Goal: Task Accomplishment & Management: Manage account settings

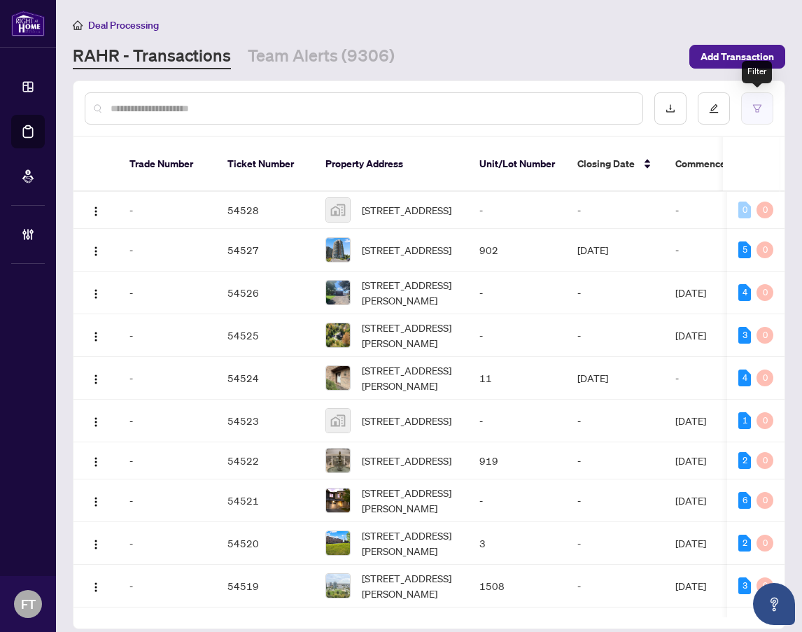
click at [750, 118] on button "button" at bounding box center [757, 108] width 32 height 32
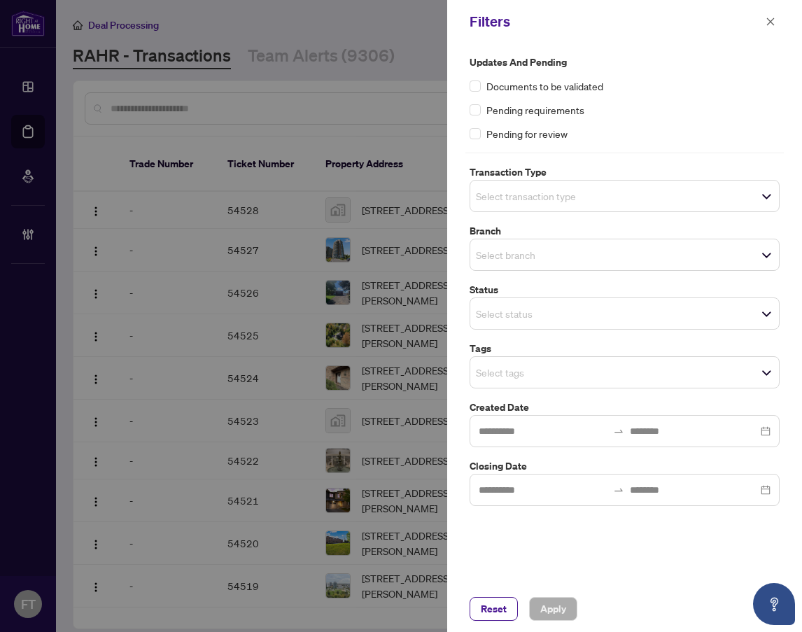
click at [508, 204] on div "Select transaction type" at bounding box center [624, 196] width 310 height 32
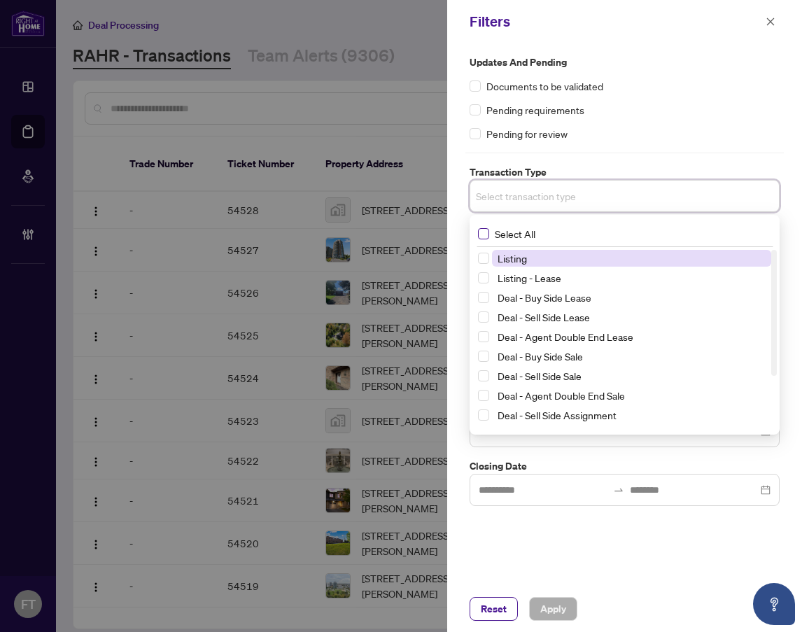
click at [506, 238] on span "Select All" at bounding box center [515, 233] width 52 height 15
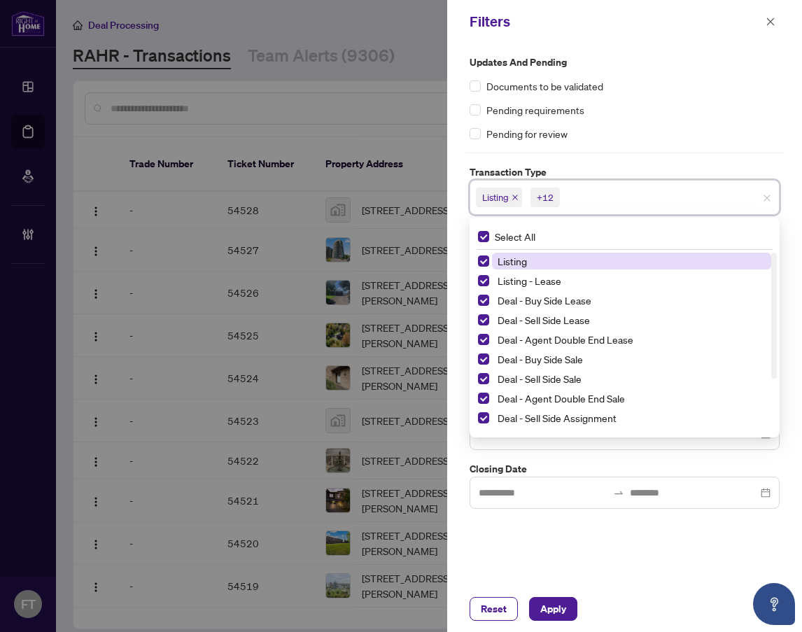
click at [510, 262] on span "Listing" at bounding box center [511, 261] width 29 height 13
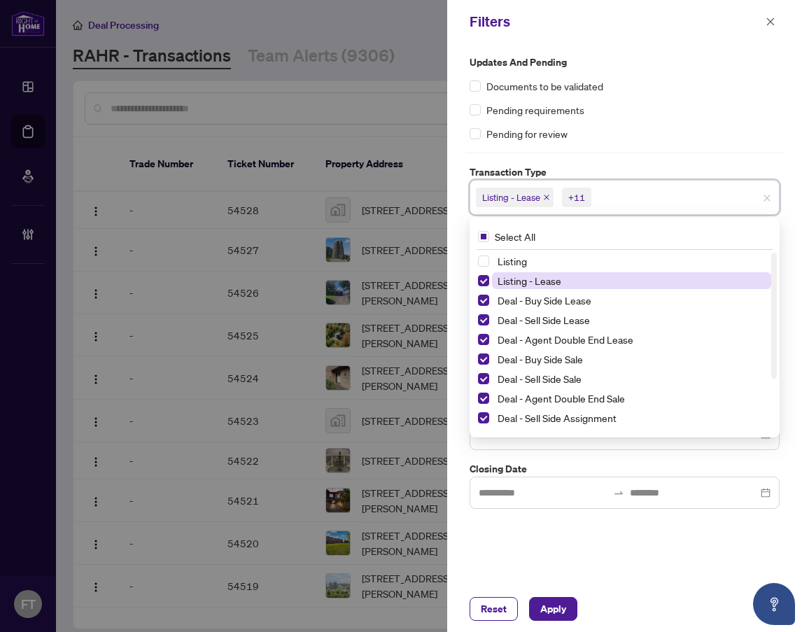
click at [506, 283] on span "Listing - Lease" at bounding box center [529, 280] width 64 height 13
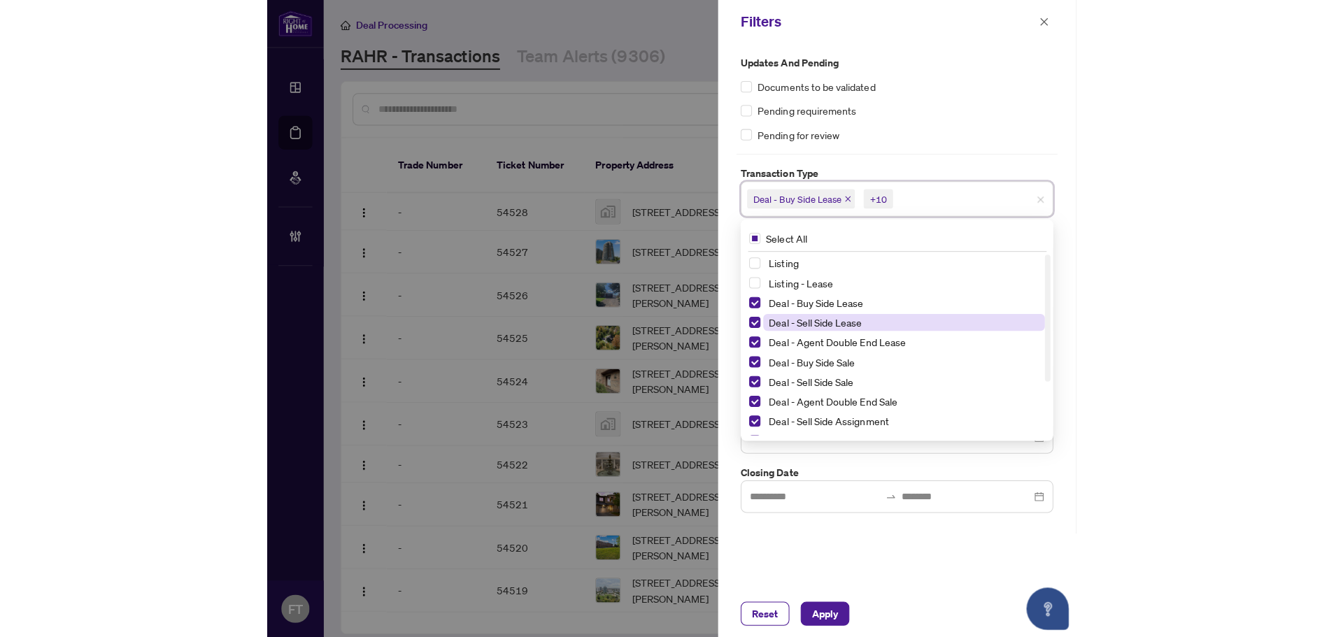
scroll to position [76, 0]
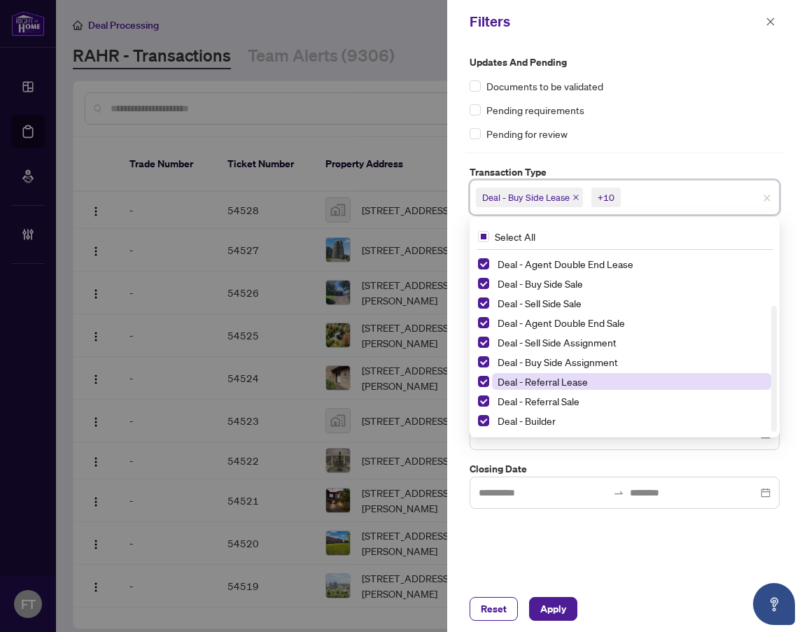
click at [522, 383] on span "Deal - Referral Lease" at bounding box center [542, 381] width 90 height 13
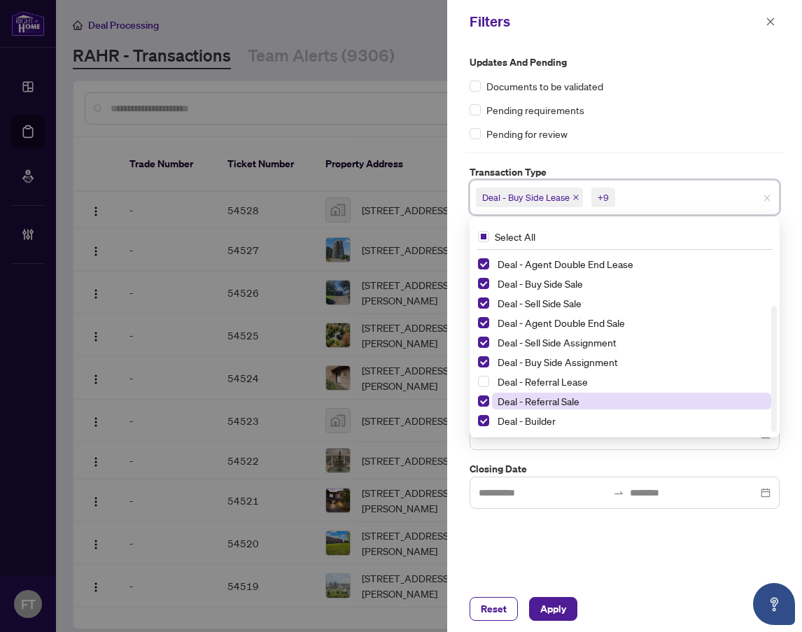
click at [522, 404] on span "Deal - Referral Sale" at bounding box center [538, 400] width 82 height 13
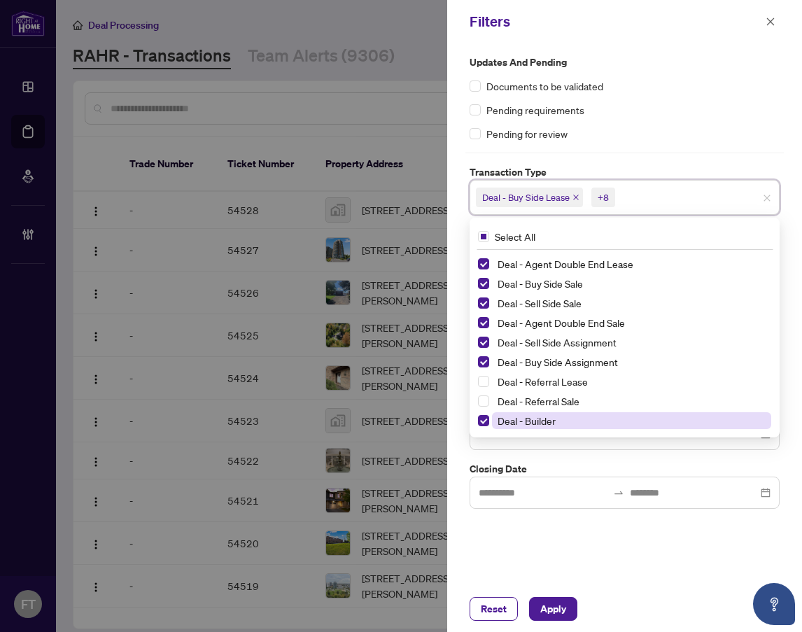
click at [516, 423] on span "Deal - Builder" at bounding box center [526, 420] width 58 height 13
click at [505, 519] on div "Updates and Pending Documents to be validated Pending requirements Pending for …" at bounding box center [624, 314] width 355 height 542
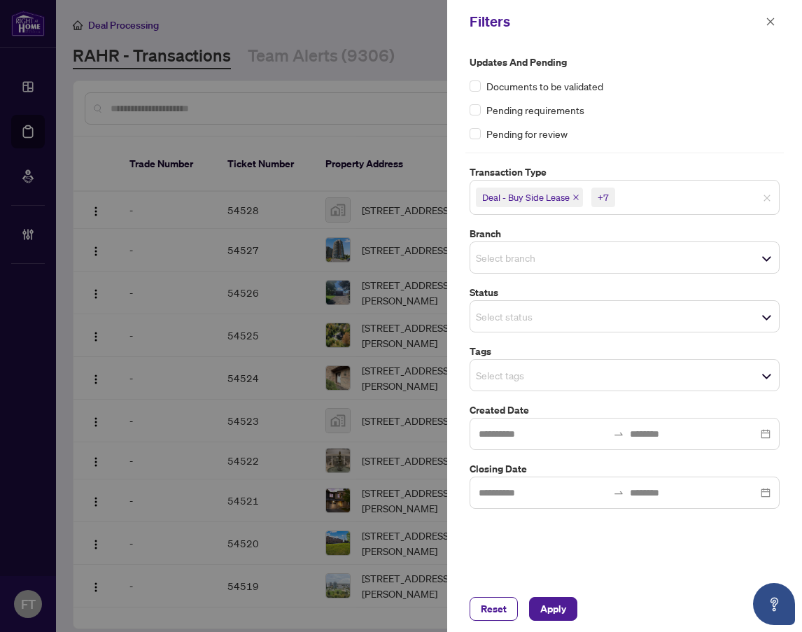
click at [517, 266] on div "Select branch" at bounding box center [624, 257] width 310 height 32
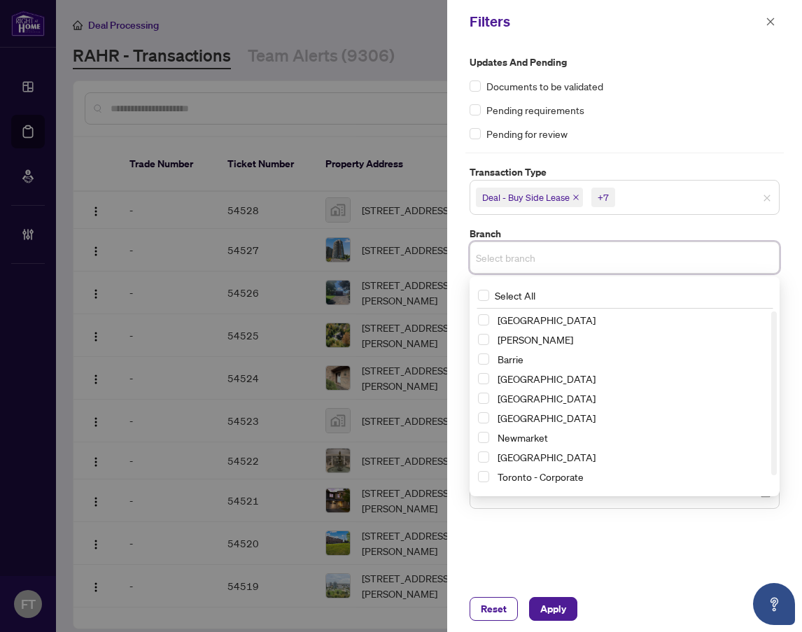
click at [517, 367] on div "Barrie" at bounding box center [624, 358] width 293 height 17
click at [517, 372] on span "Burlington" at bounding box center [546, 378] width 98 height 13
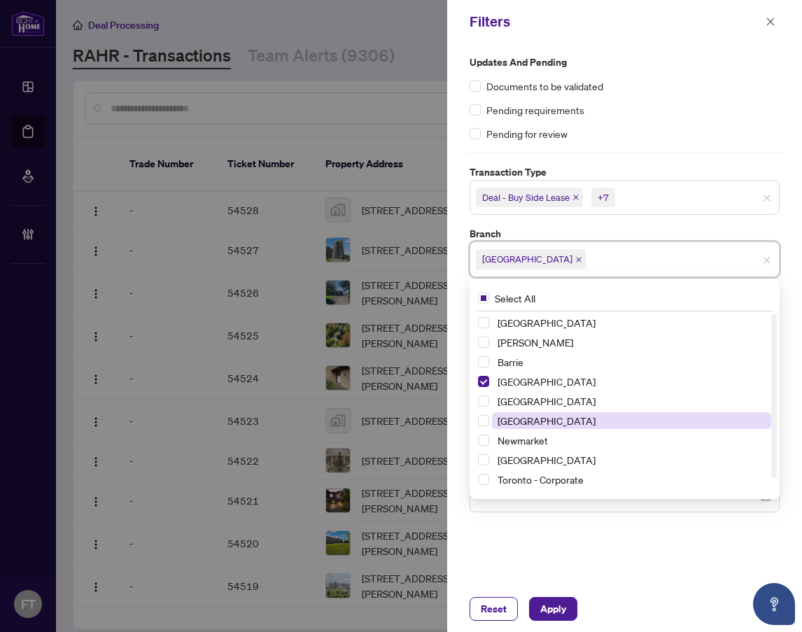
click at [518, 422] on span "Mississauga" at bounding box center [546, 420] width 98 height 13
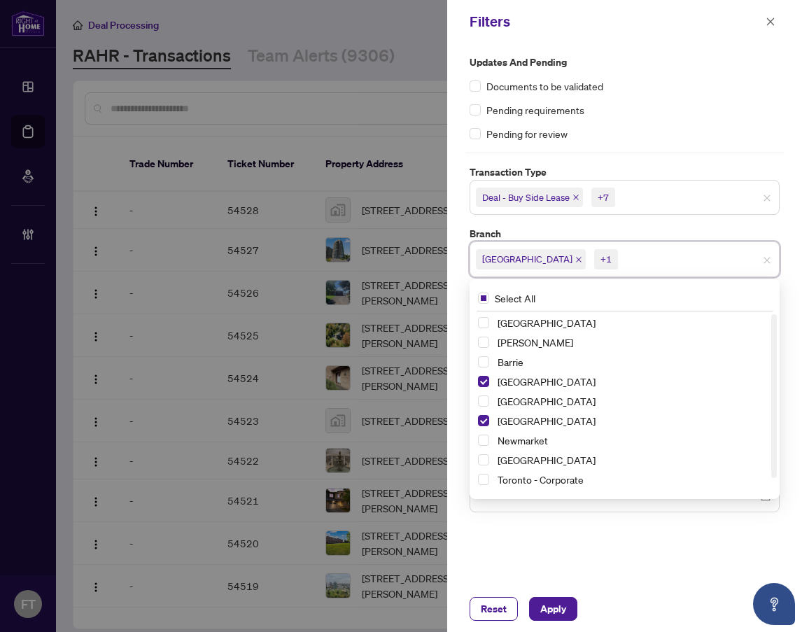
click at [510, 533] on div "Updates and Pending Documents to be validated Pending requirements Pending for …" at bounding box center [624, 314] width 355 height 542
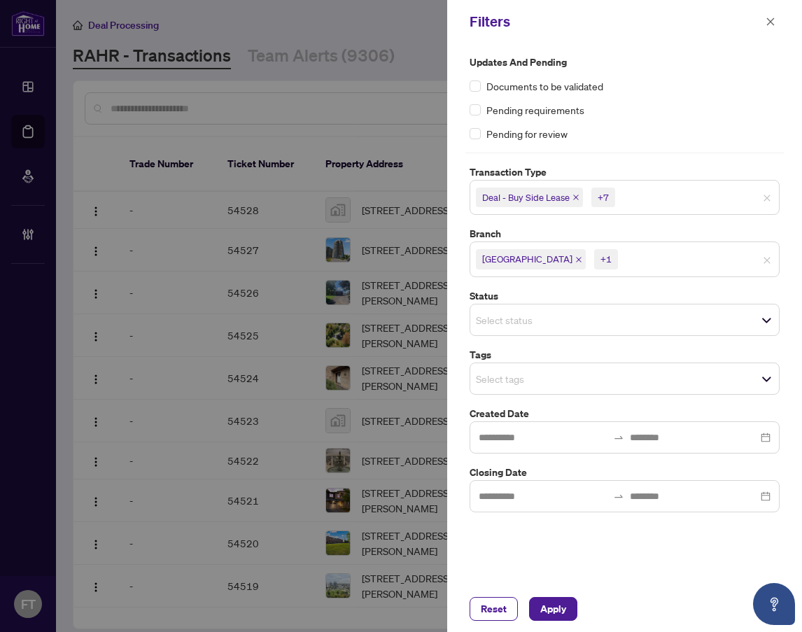
click at [505, 383] on input "search" at bounding box center [525, 378] width 98 height 17
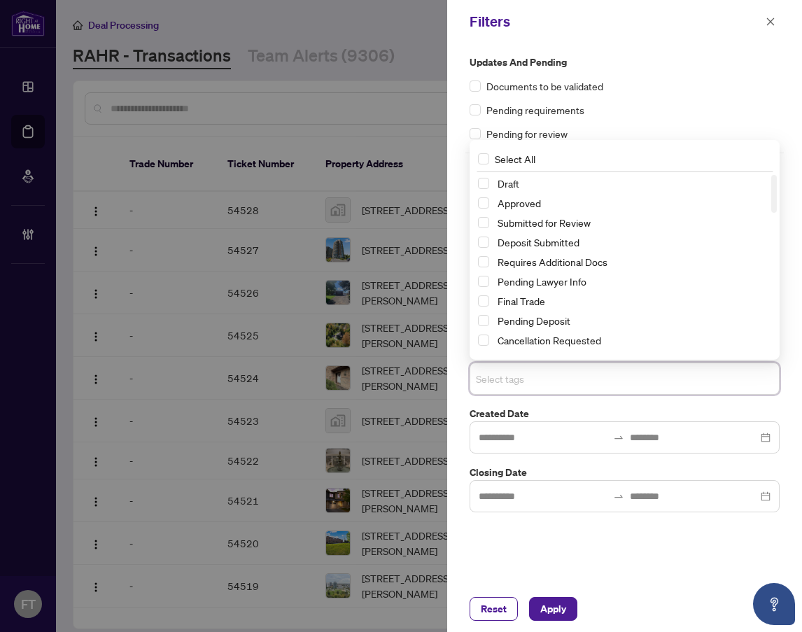
click at [525, 216] on span "Submitted for Review" at bounding box center [543, 222] width 93 height 13
click at [530, 570] on div "Updates and Pending Documents to be validated Pending requirements Pending for …" at bounding box center [624, 314] width 355 height 542
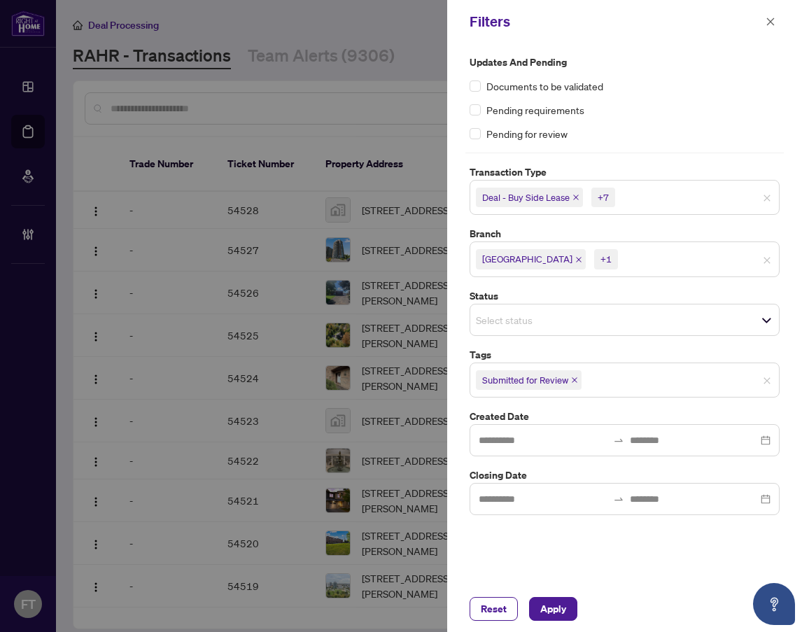
click at [548, 622] on div "Reset Apply" at bounding box center [624, 608] width 355 height 46
click at [548, 603] on span "Apply" at bounding box center [553, 608] width 26 height 22
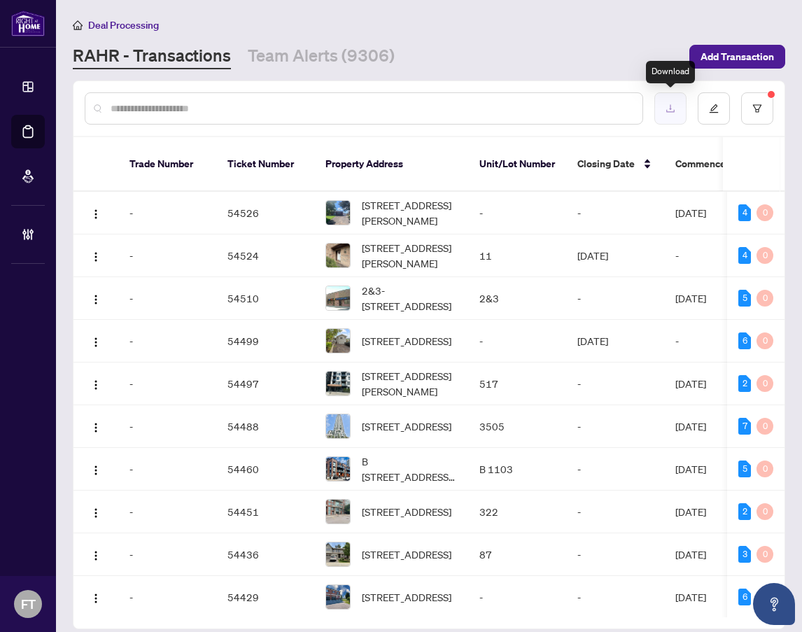
click at [673, 114] on button "button" at bounding box center [670, 108] width 32 height 32
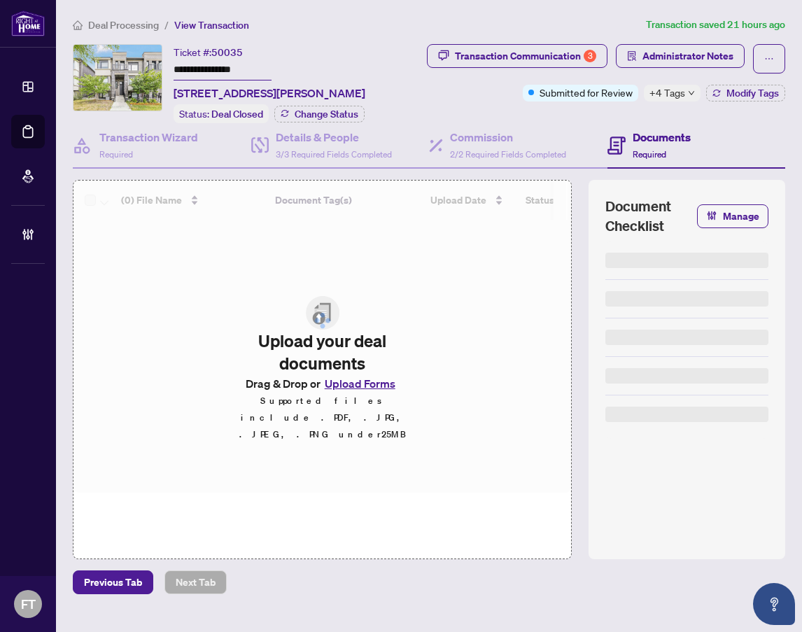
click at [575, 9] on main "**********" at bounding box center [429, 316] width 746 height 632
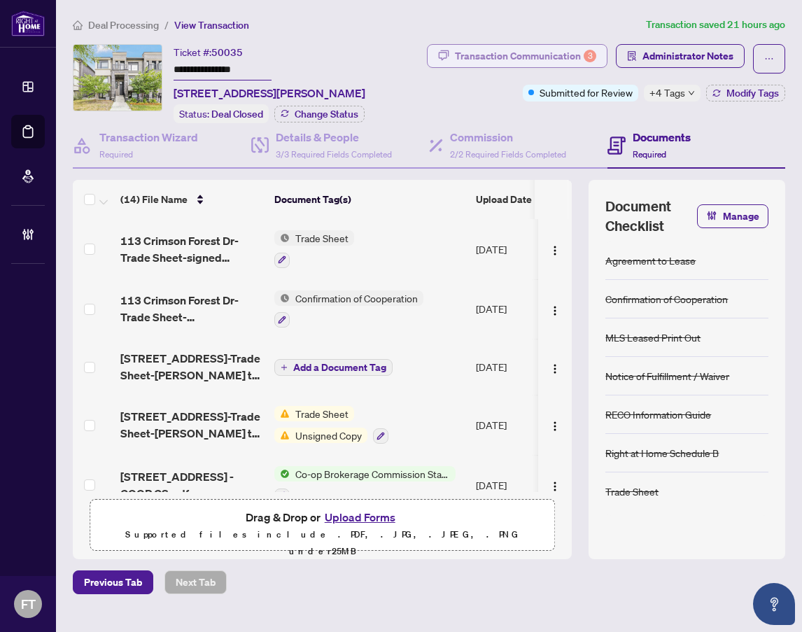
click at [590, 52] on div "Transaction Communication 3" at bounding box center [525, 56] width 141 height 22
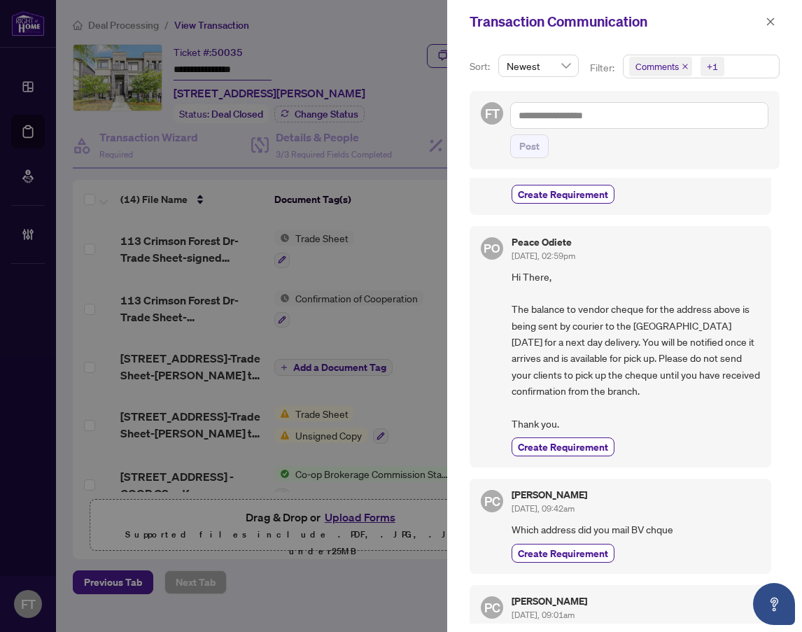
scroll to position [100, 0]
click at [776, 22] on button "button" at bounding box center [770, 21] width 18 height 17
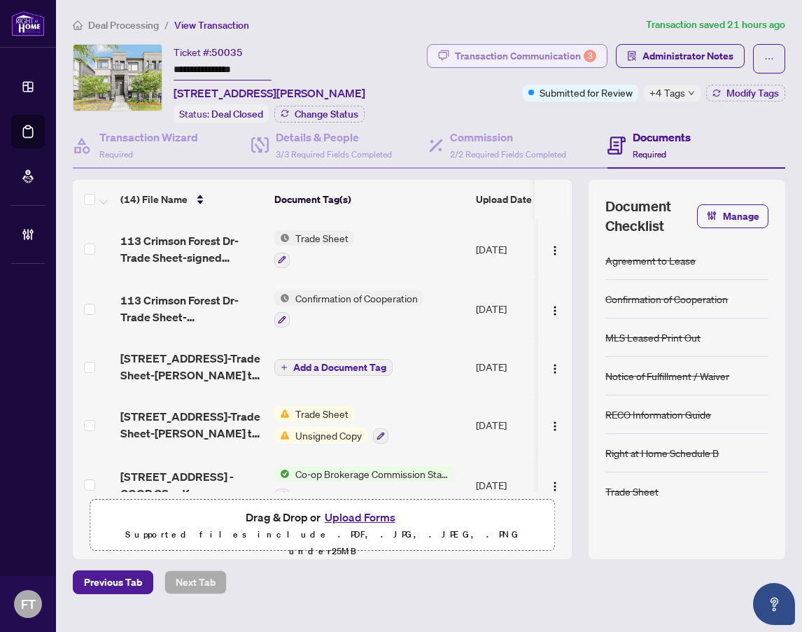
click at [596, 50] on div "Transaction Communication 3" at bounding box center [525, 56] width 141 height 22
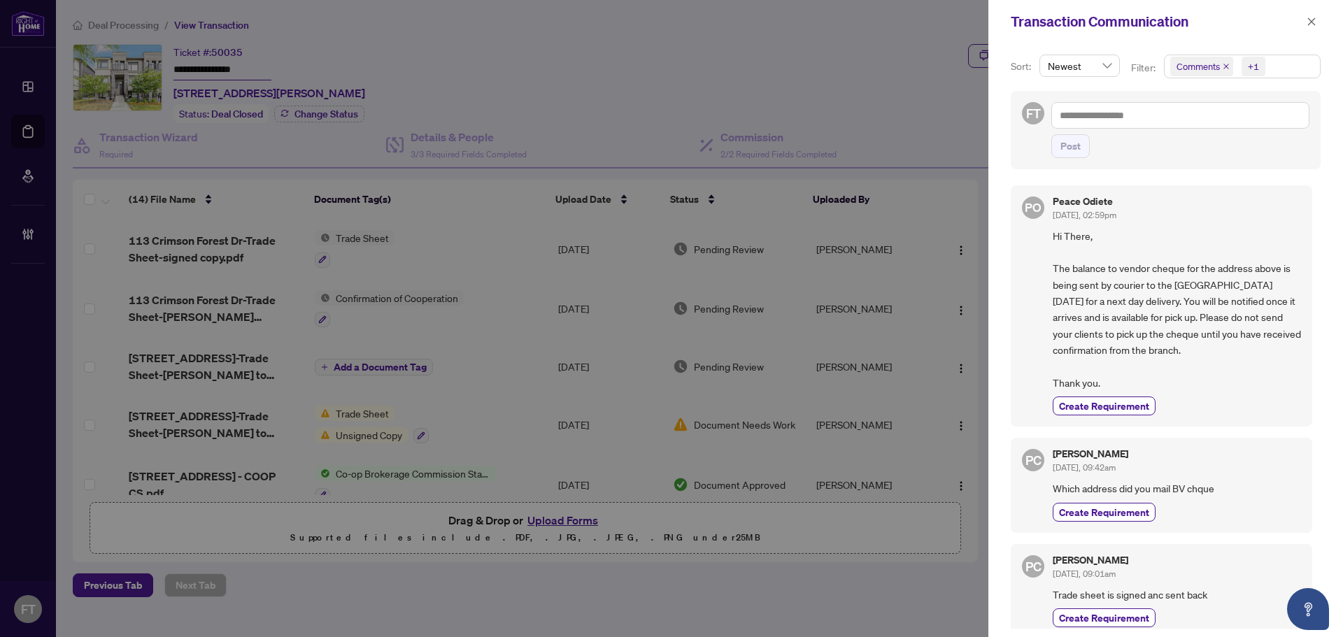
scroll to position [0, 0]
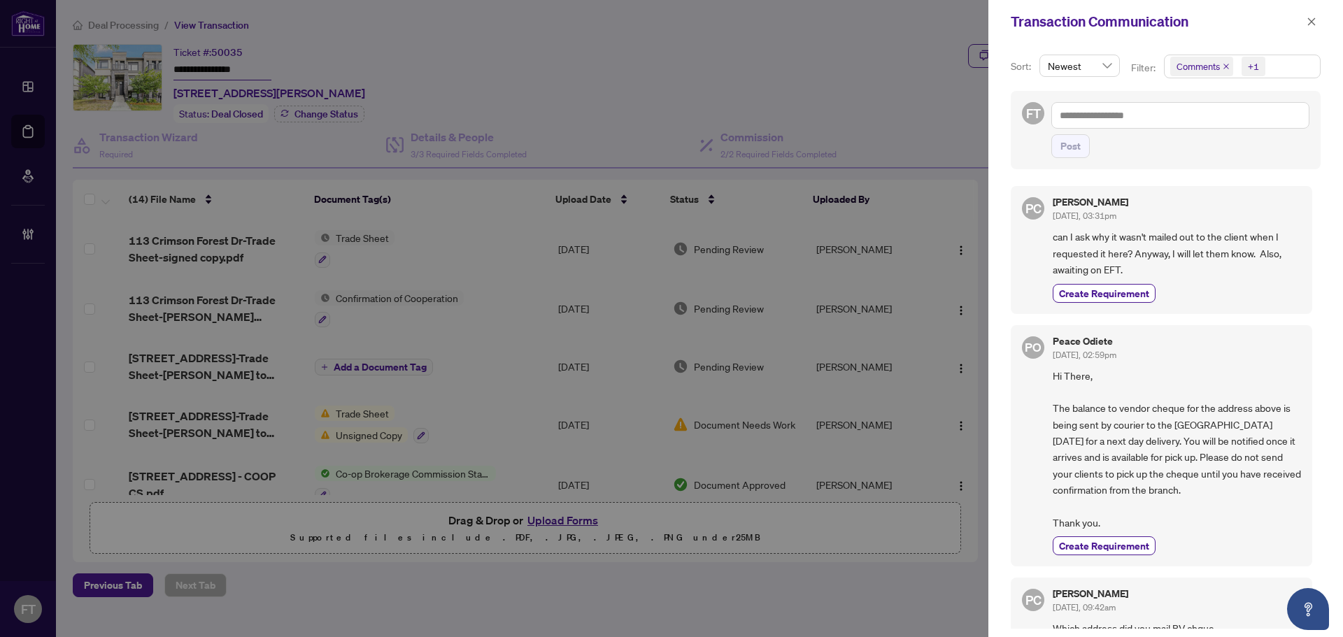
click at [801, 218] on div "Pam Cho Sep/23/2025, 03:31pm" at bounding box center [1177, 210] width 248 height 26
click at [801, 27] on icon "close" at bounding box center [1312, 22] width 10 height 10
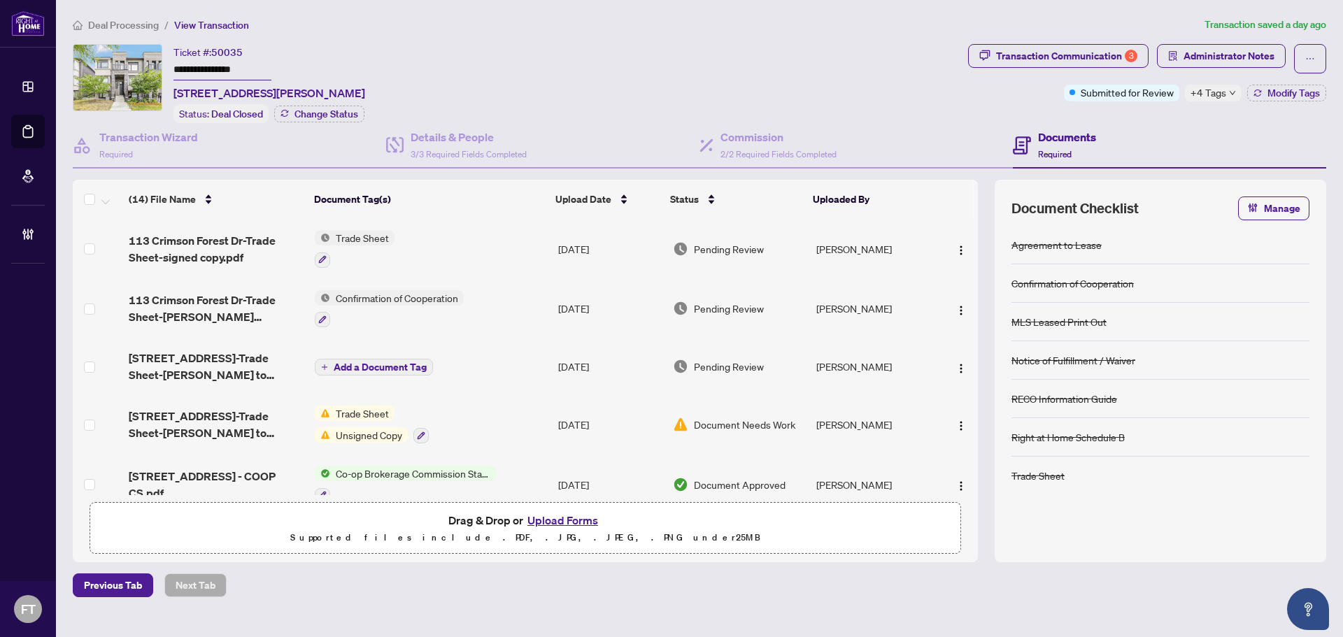
click at [801, 69] on span "Administrator Notes" at bounding box center [1221, 58] width 129 height 29
click at [801, 59] on span "Administrator Notes" at bounding box center [1228, 56] width 91 height 22
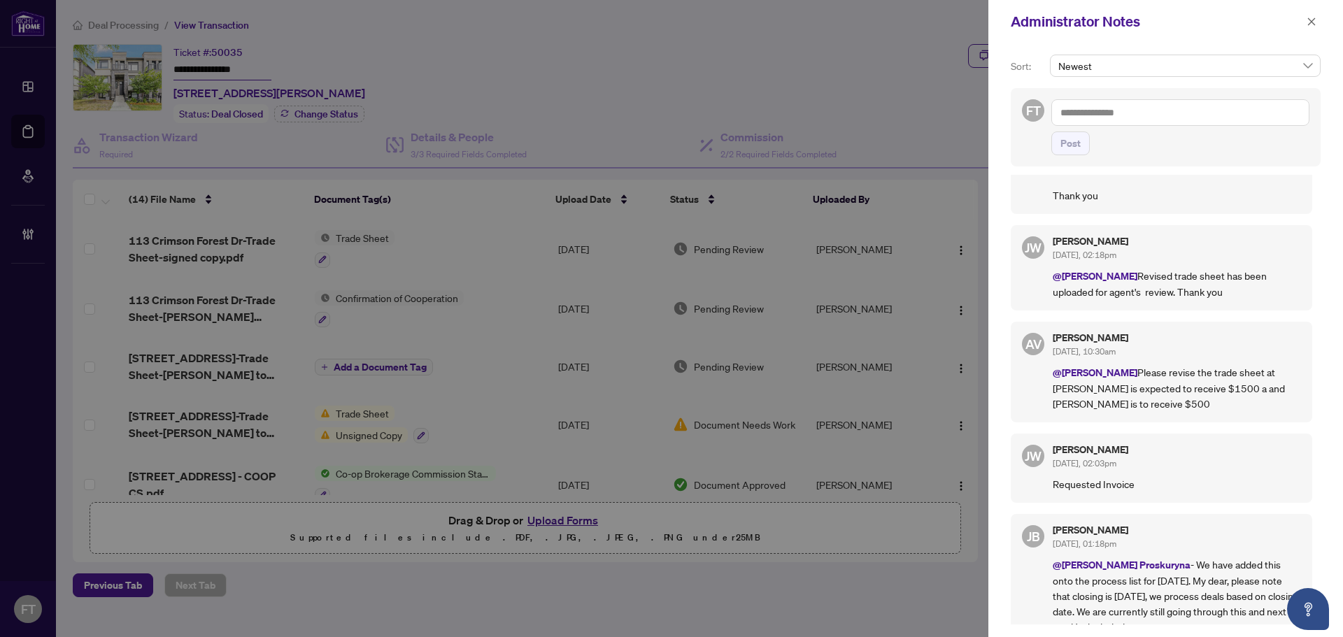
scroll to position [316, 0]
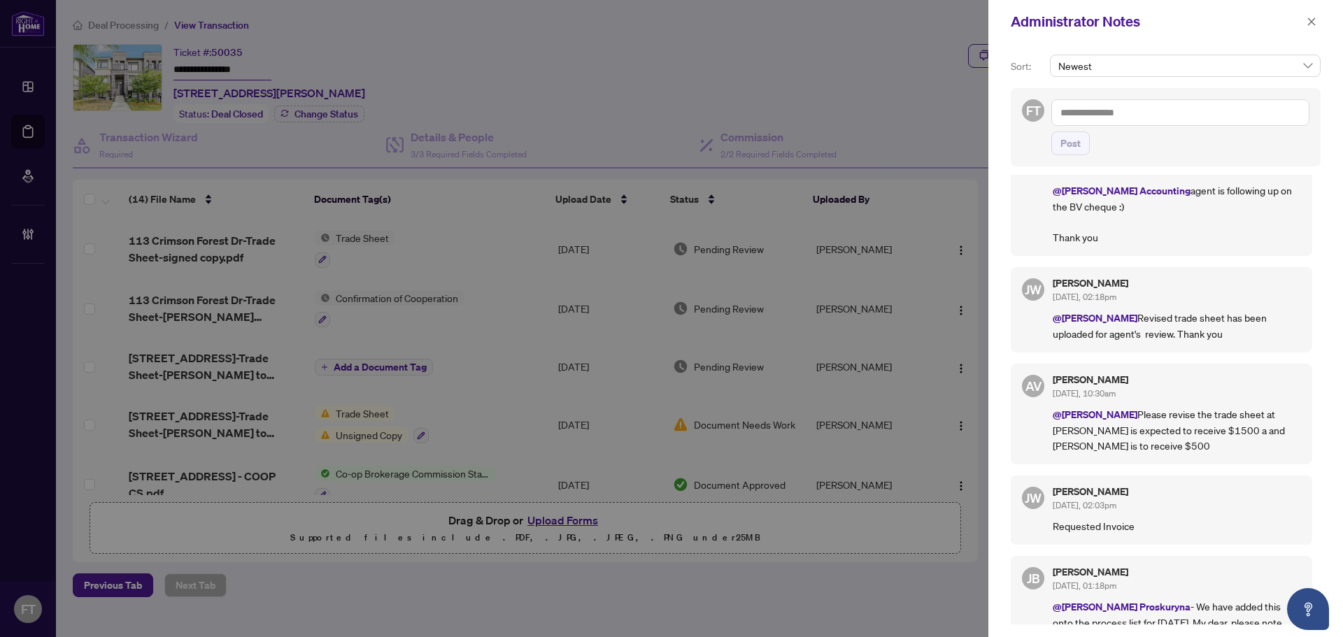
click at [801, 287] on div "JW Jocelyne Wong Sep/12/2025, 02:18pm @Ananya Venugopal Revised trade sheet has…" at bounding box center [1161, 309] width 301 height 85
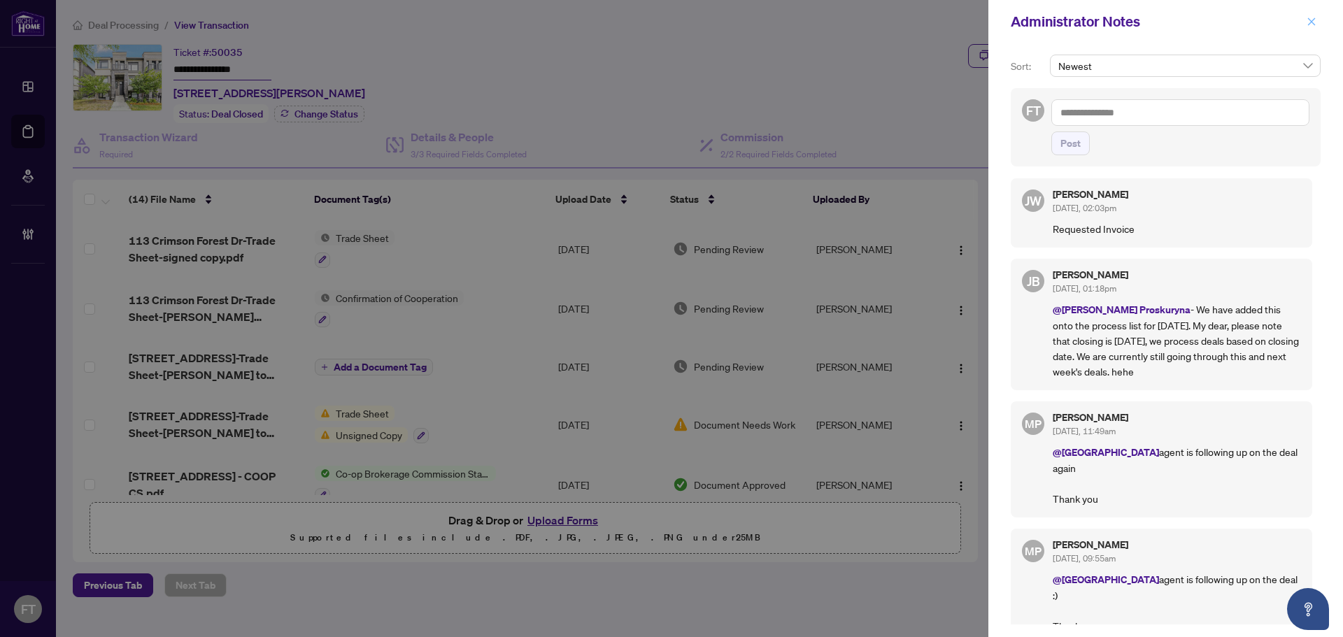
click at [801, 19] on icon "close" at bounding box center [1312, 22] width 10 height 10
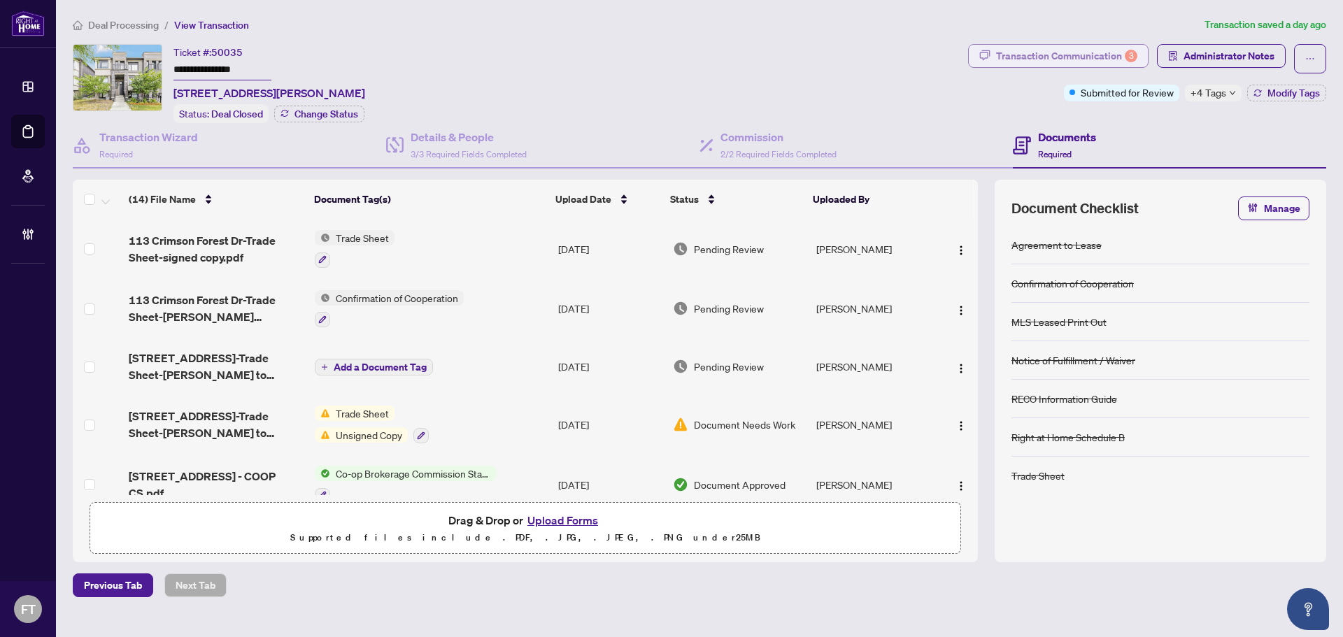
click at [801, 48] on div "Transaction Communication 3" at bounding box center [1066, 56] width 141 height 22
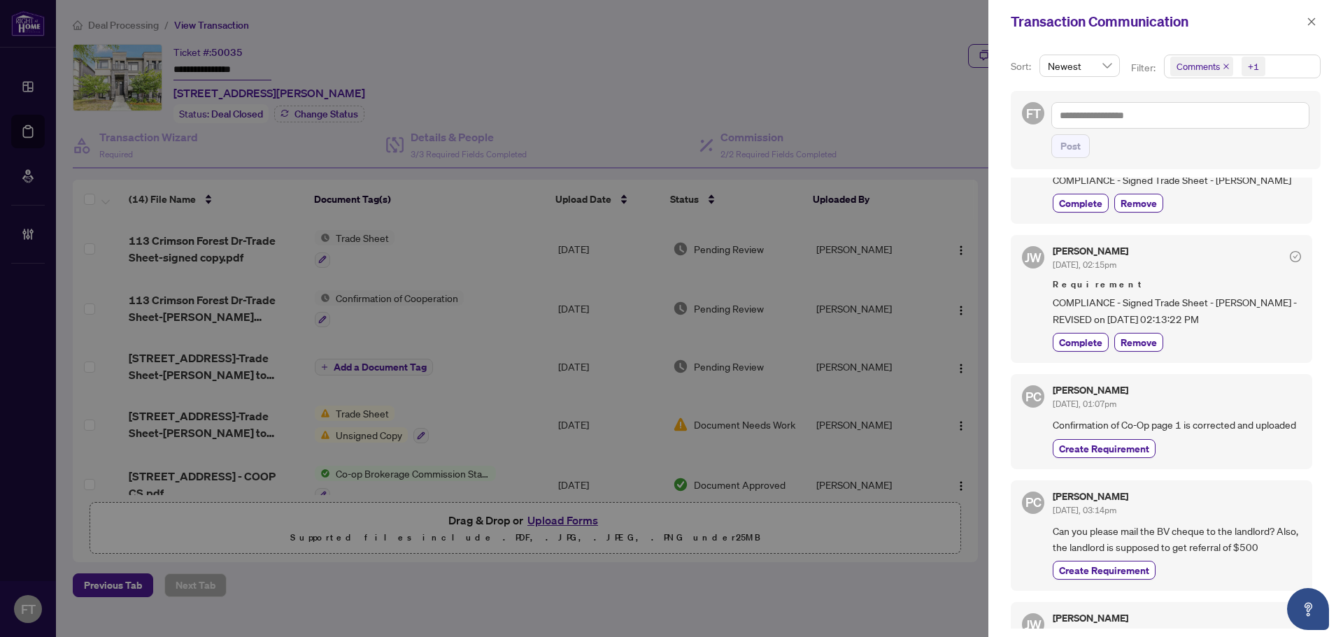
scroll to position [1824, 0]
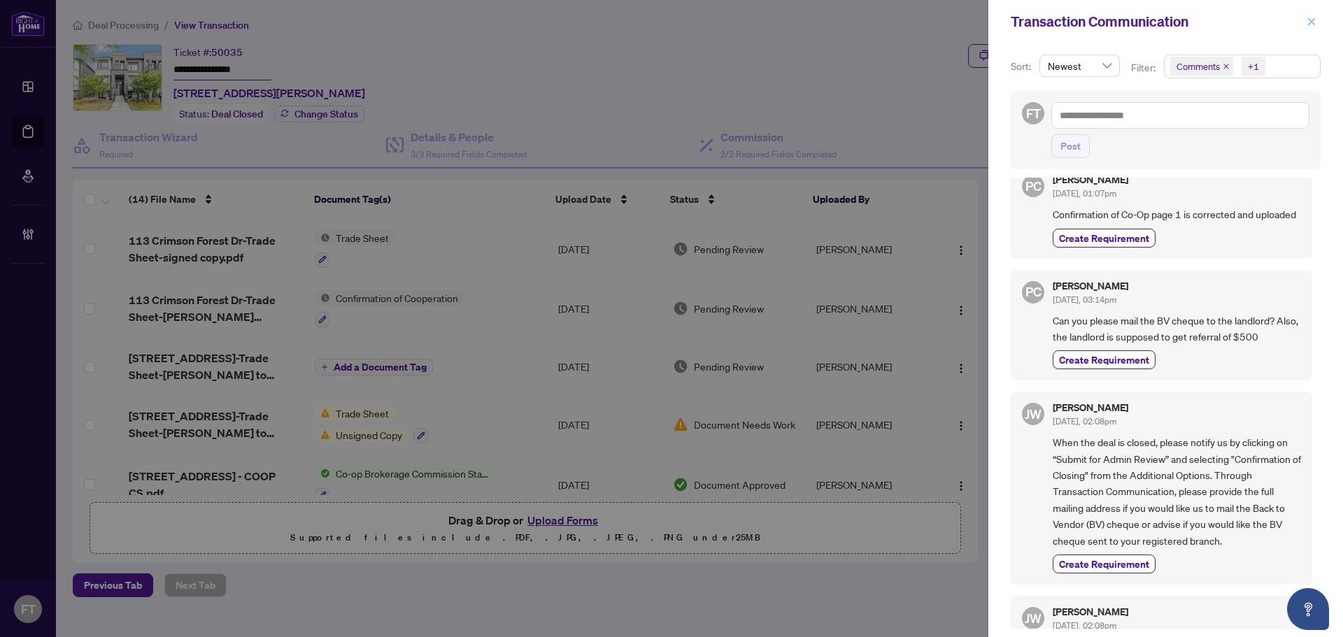
click at [801, 19] on icon "close" at bounding box center [1312, 22] width 10 height 10
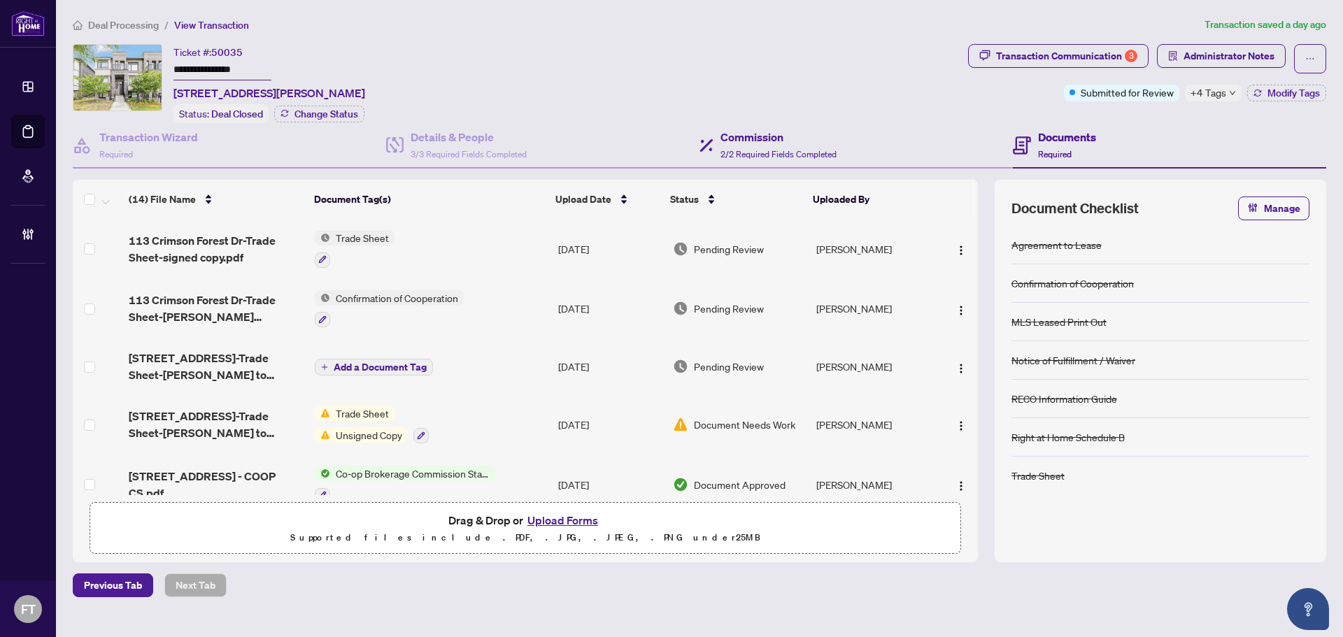
drag, startPoint x: 766, startPoint y: 118, endPoint x: 764, endPoint y: 127, distance: 9.2
click at [764, 127] on div "**********" at bounding box center [699, 303] width 1265 height 518
click at [764, 129] on h4 "Commission" at bounding box center [778, 137] width 116 height 17
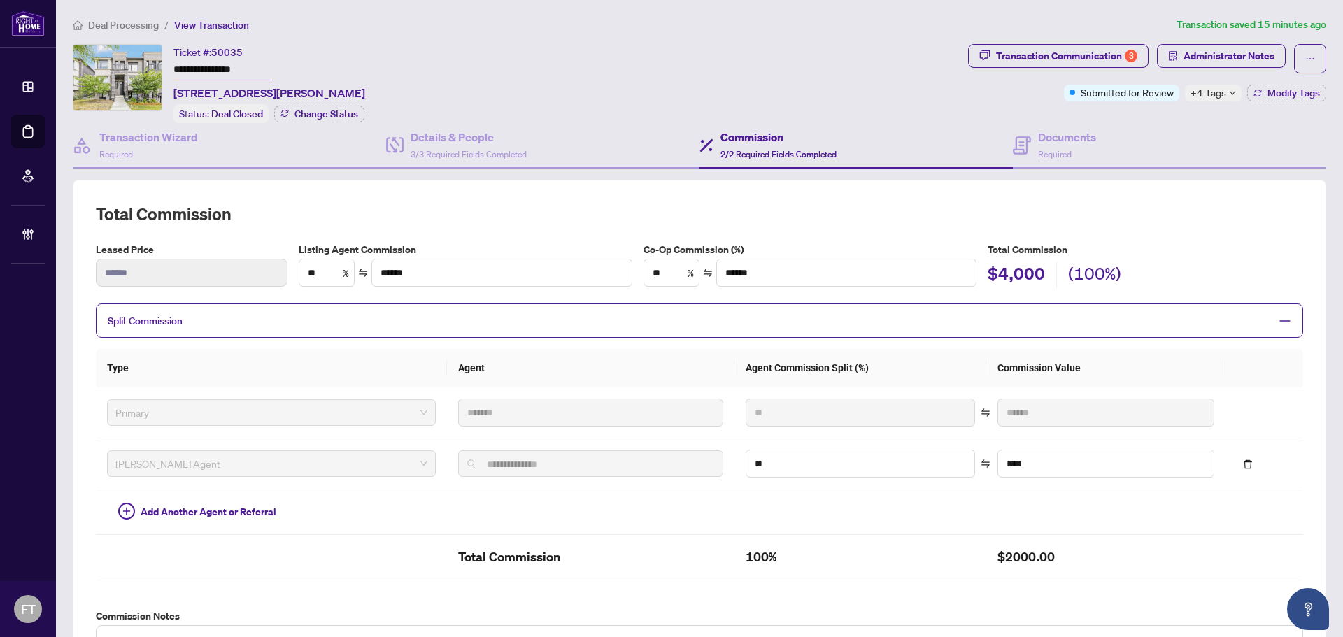
type textarea "**********"
click at [190, 565] on td at bounding box center [271, 557] width 351 height 45
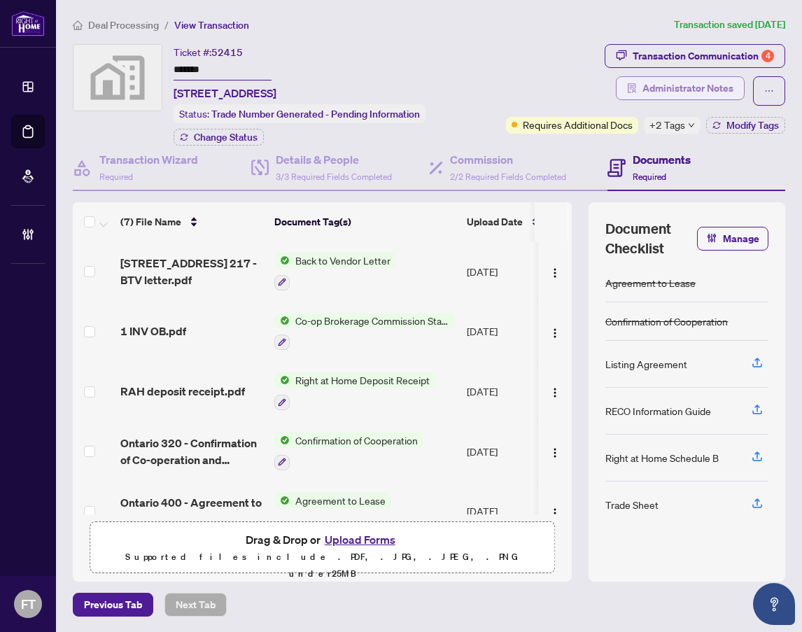
click at [672, 87] on span "Administrator Notes" at bounding box center [687, 88] width 91 height 22
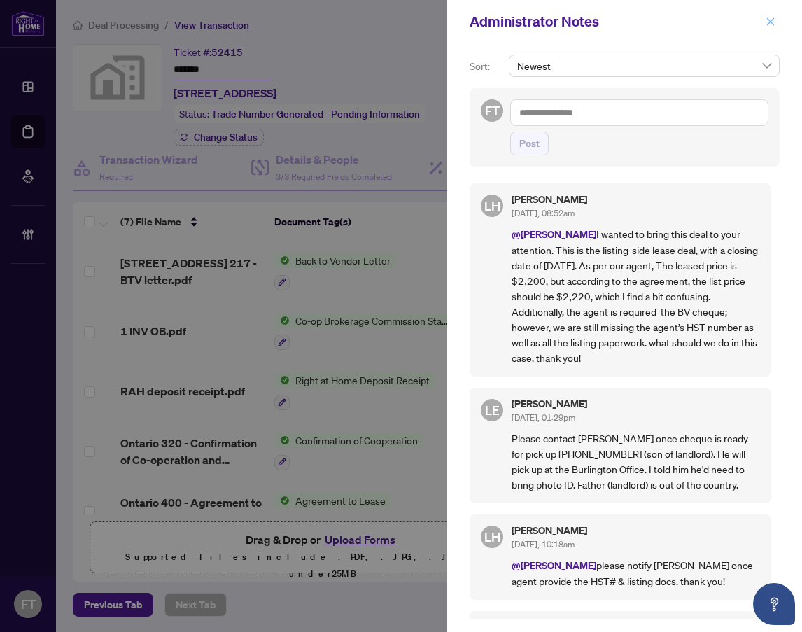
click at [773, 19] on icon "close" at bounding box center [771, 21] width 8 height 8
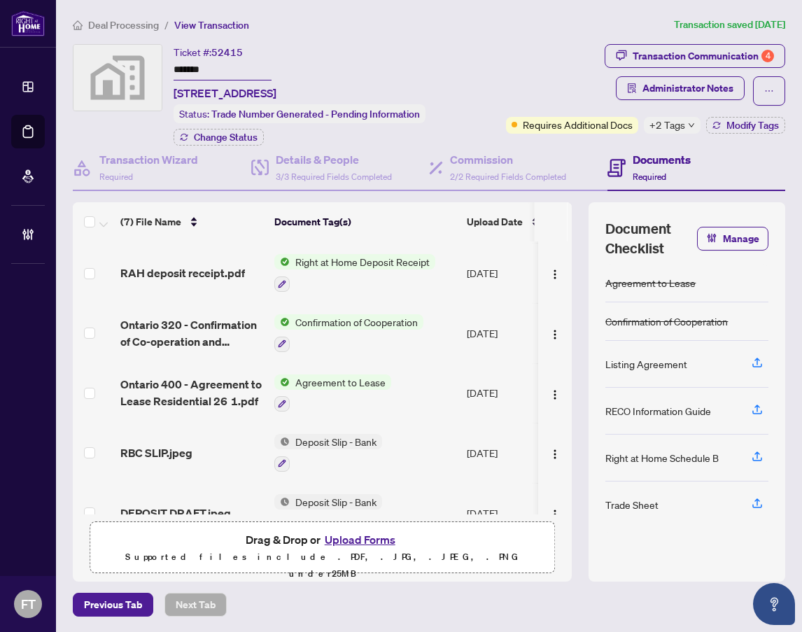
scroll to position [150, 0]
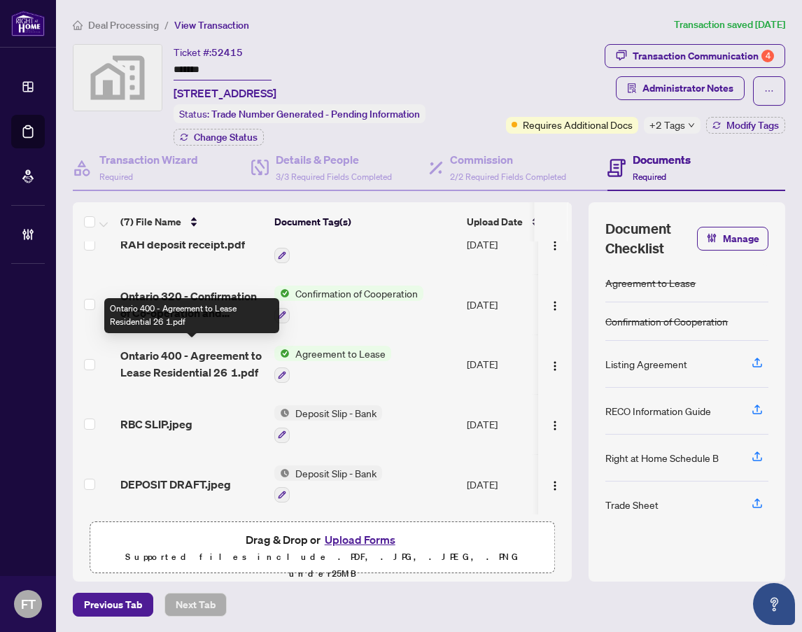
click at [170, 353] on span "Ontario 400 - Agreement to Lease Residential 26 1.pdf" at bounding box center [191, 364] width 143 height 34
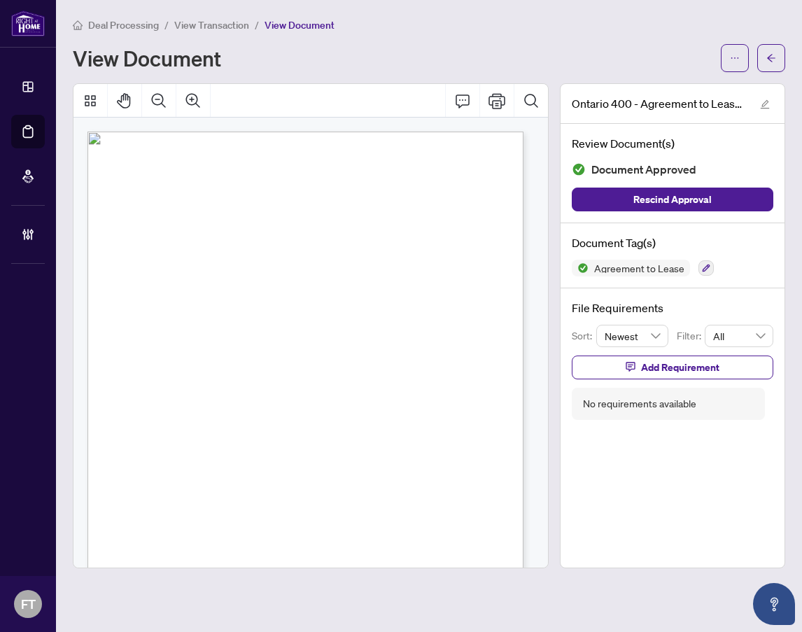
click at [154, 557] on div "Form 400 Revised [DATE] Page 1 of 7 The trademarks REALTOR®, REALTORS®, MLS®, M…" at bounding box center [308, 418] width 443 height 574
click at [227, 21] on span "View Transaction" at bounding box center [211, 25] width 75 height 13
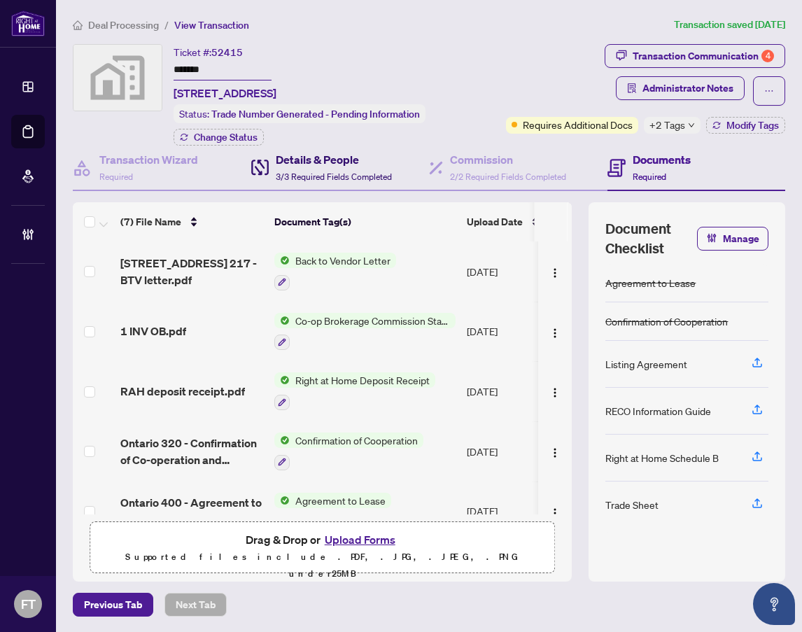
click at [325, 154] on h4 "Details & People" at bounding box center [334, 159] width 116 height 17
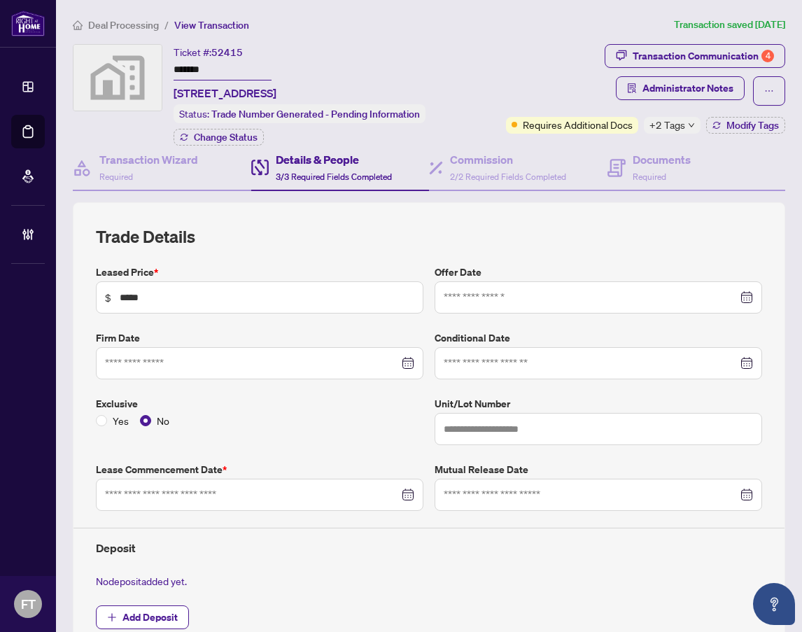
type input "**********"
click at [483, 171] on span "2/2 Required Fields Completed" at bounding box center [508, 176] width 116 height 10
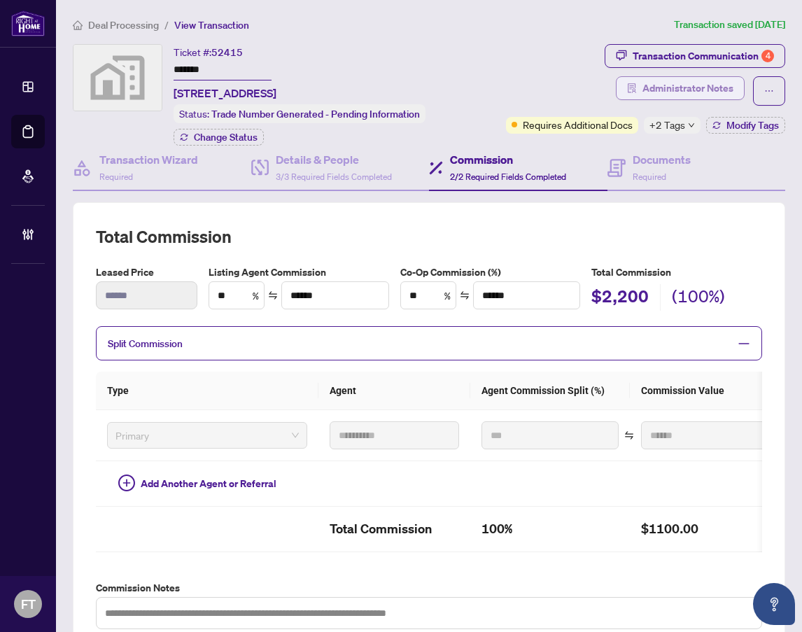
click at [674, 95] on span "Administrator Notes" at bounding box center [687, 88] width 91 height 22
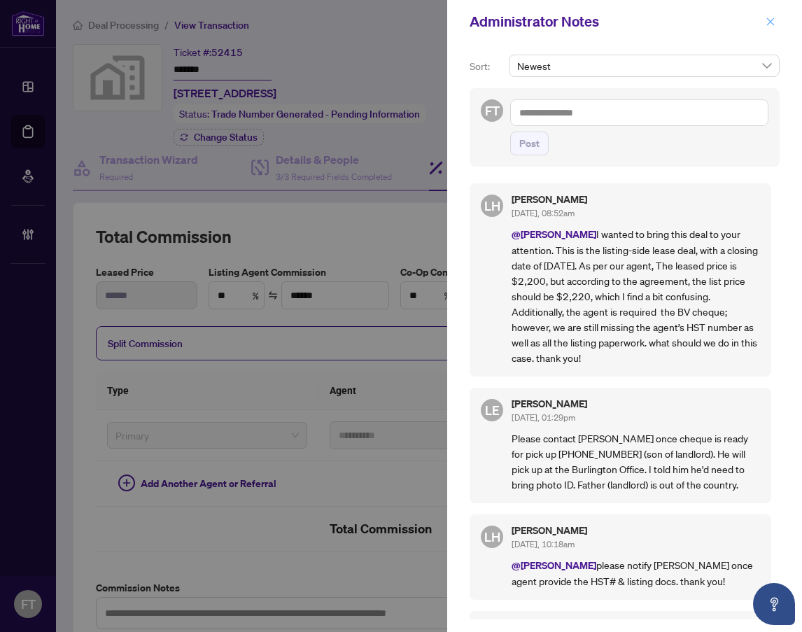
click at [769, 18] on icon "close" at bounding box center [770, 22] width 10 height 10
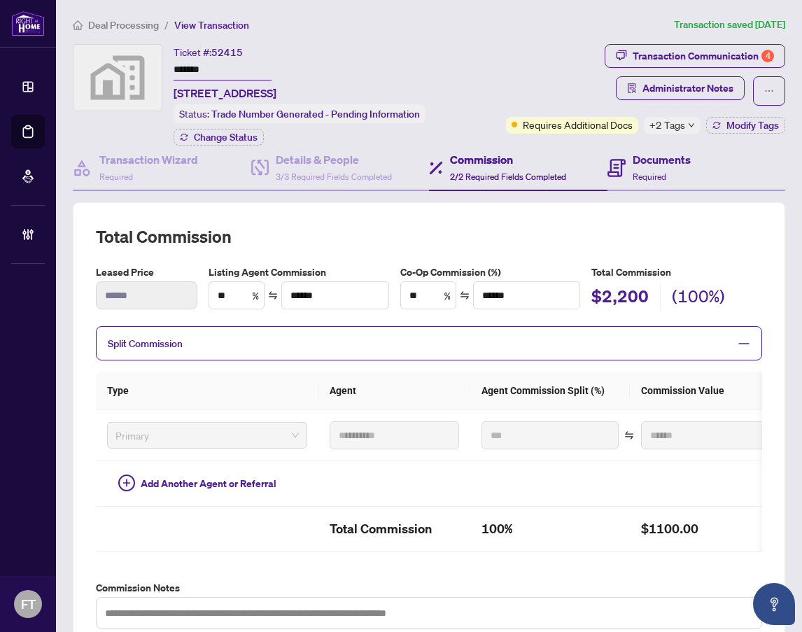
drag, startPoint x: 677, startPoint y: 134, endPoint x: 638, endPoint y: 165, distance: 49.8
click at [638, 165] on div "**********" at bounding box center [428, 463] width 723 height 839
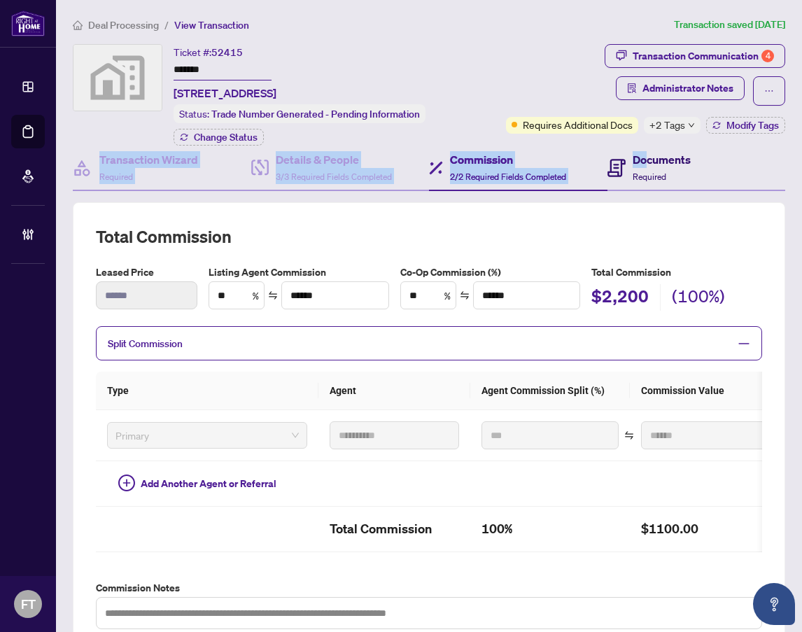
click at [638, 165] on h4 "Documents" at bounding box center [661, 159] width 58 height 17
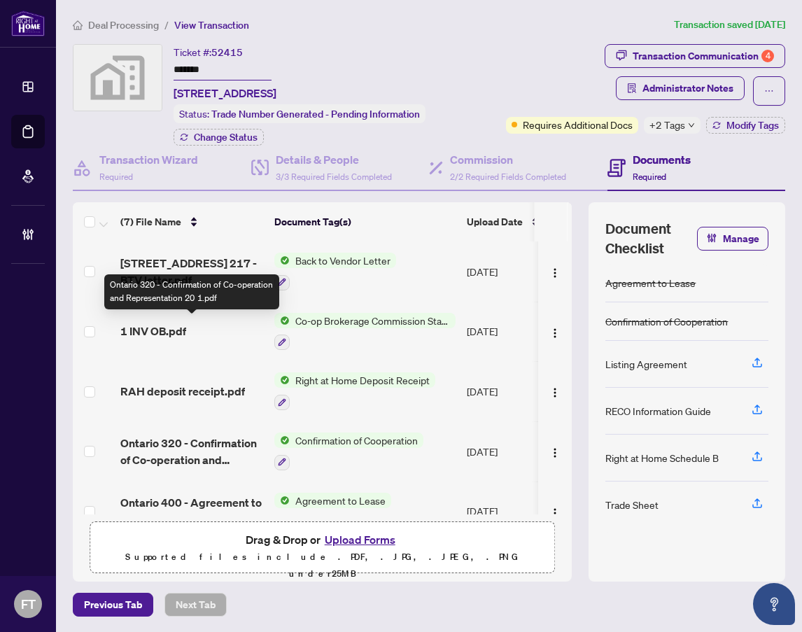
scroll to position [150, 0]
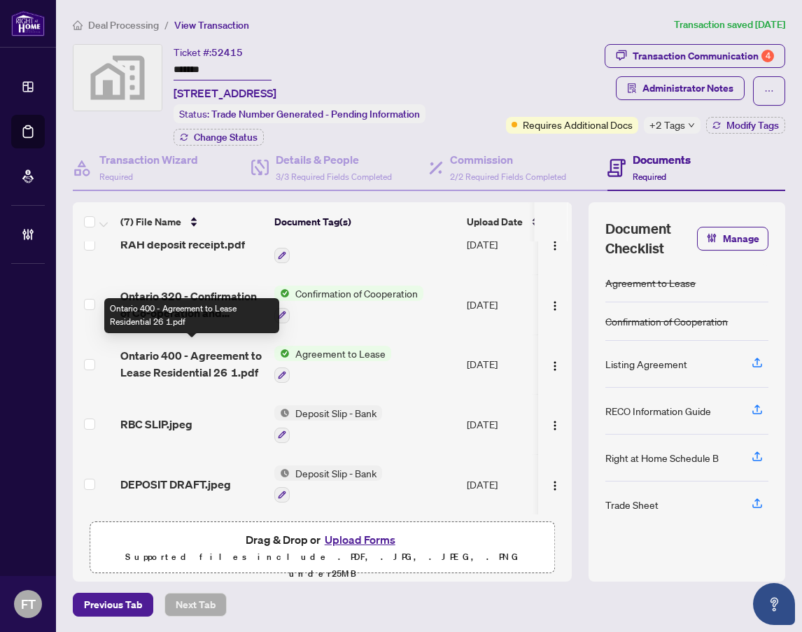
click at [218, 366] on span "Ontario 400 - Agreement to Lease Residential 26 1.pdf" at bounding box center [191, 364] width 143 height 34
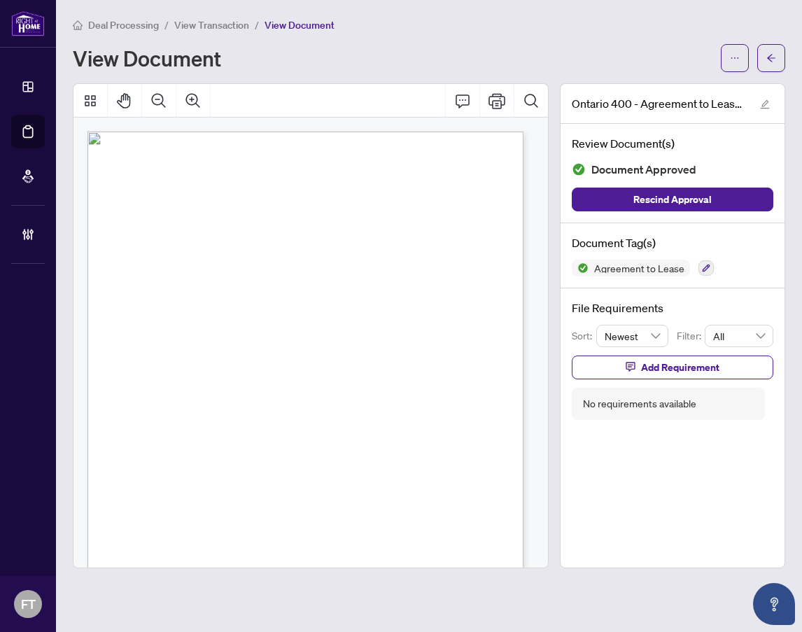
click at [199, 327] on span "The Tenant will pay to the said Landlord monthly and every month during the sai…" at bounding box center [319, 324] width 347 height 6
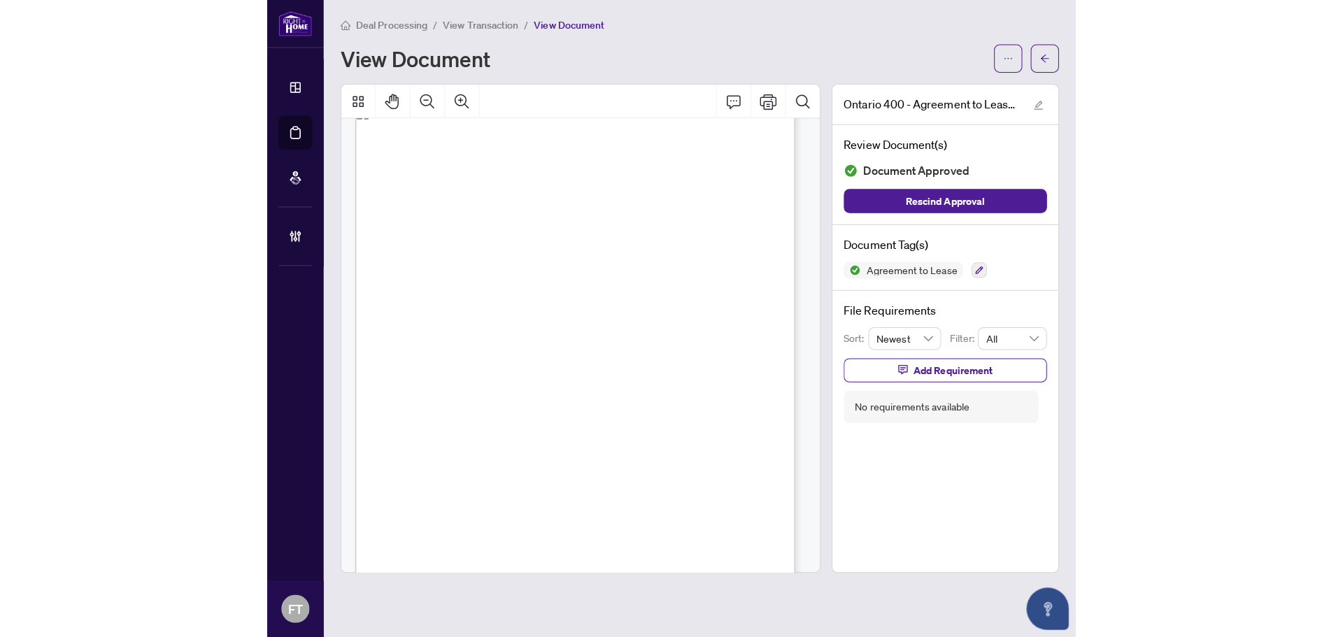
scroll to position [3497, 0]
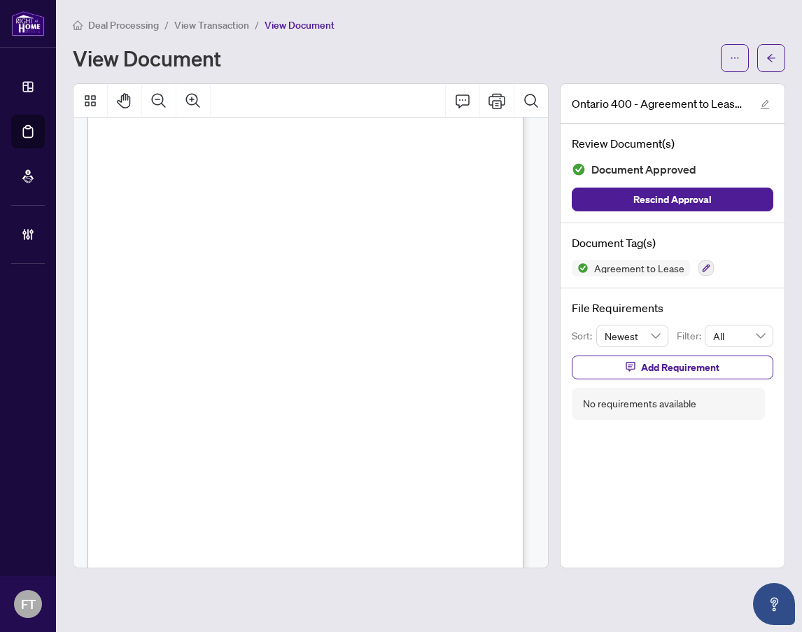
click at [226, 27] on span "View Transaction" at bounding box center [211, 25] width 75 height 13
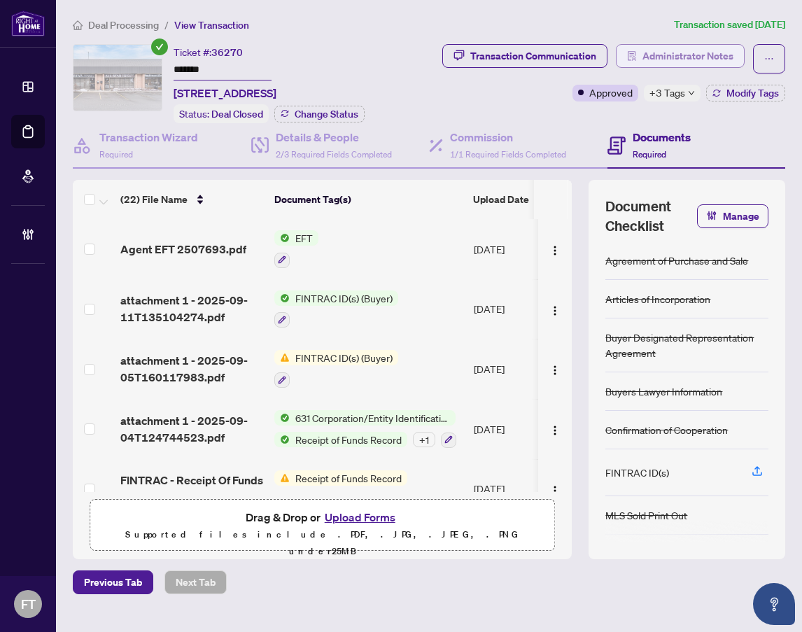
click at [730, 57] on span "Administrator Notes" at bounding box center [687, 56] width 91 height 22
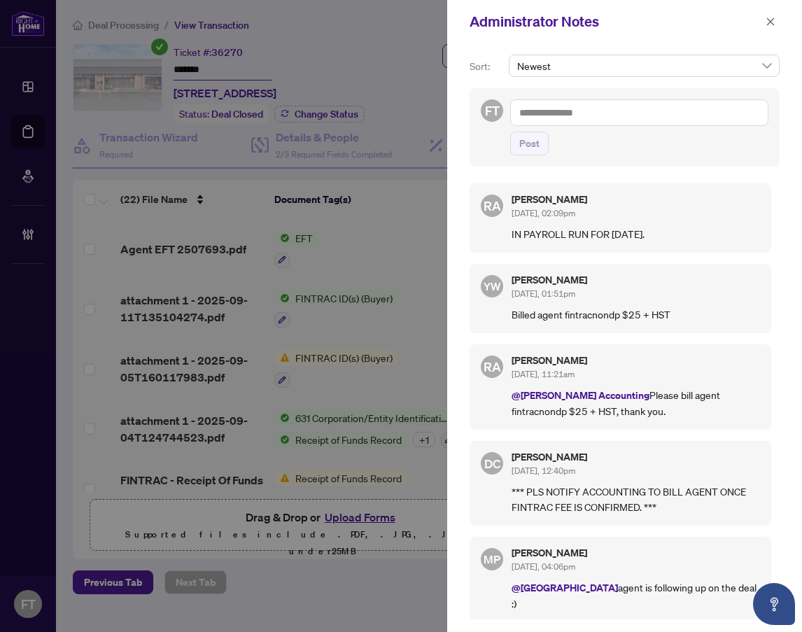
click at [417, 56] on div at bounding box center [401, 316] width 802 height 632
click at [572, 22] on div "Administrator Notes" at bounding box center [615, 21] width 292 height 21
click at [774, 22] on icon "close" at bounding box center [770, 22] width 10 height 10
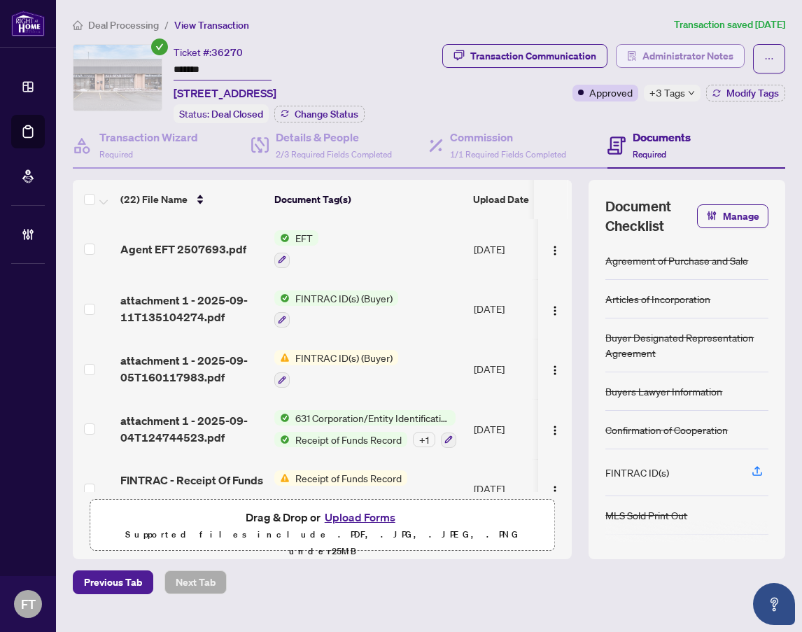
click at [695, 56] on span "Administrator Notes" at bounding box center [687, 56] width 91 height 22
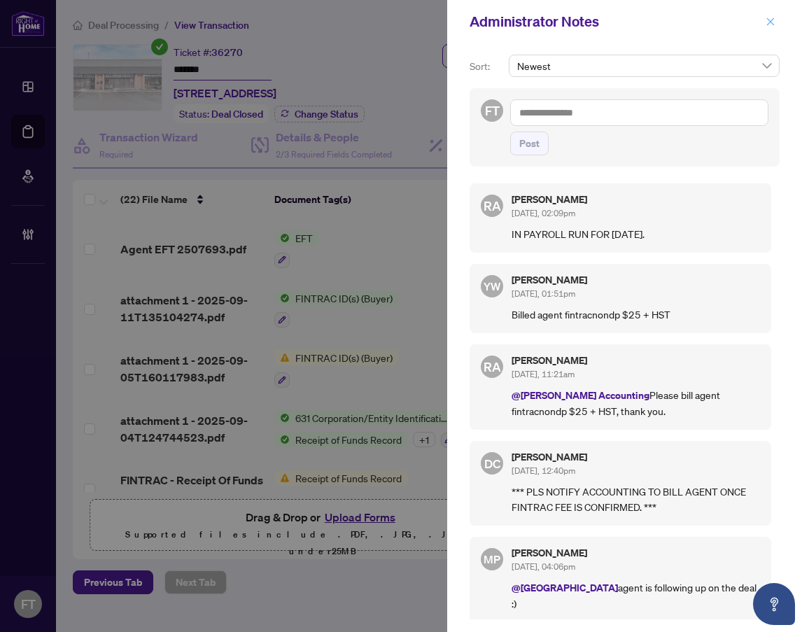
click at [773, 26] on icon "close" at bounding box center [770, 22] width 10 height 10
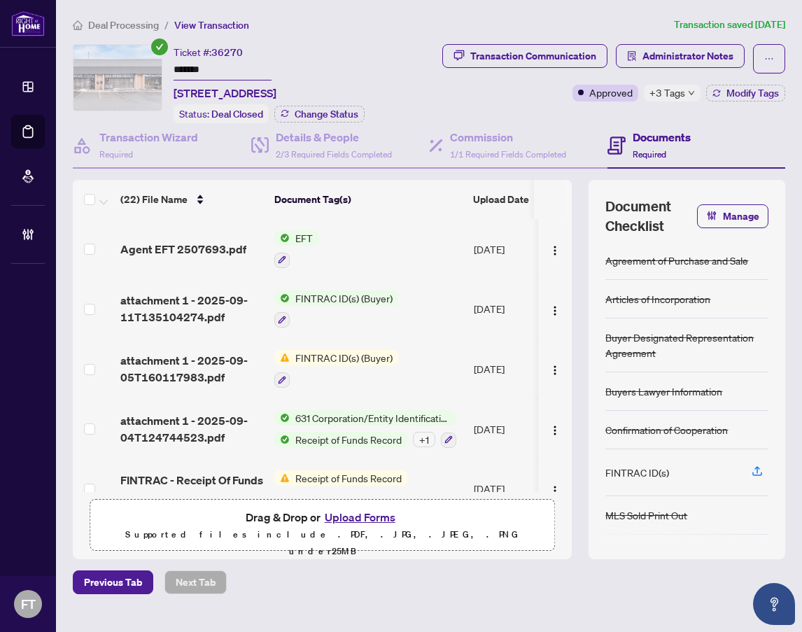
click at [113, 24] on span "Deal Processing" at bounding box center [123, 25] width 71 height 13
